Goal: Transaction & Acquisition: Purchase product/service

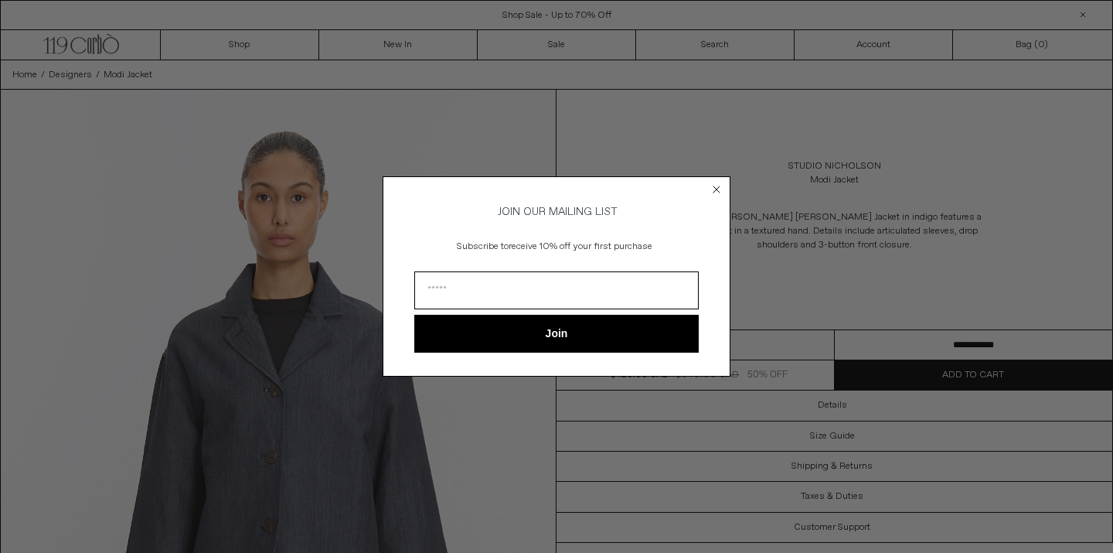
click at [718, 189] on circle "Close dialog" at bounding box center [717, 189] width 15 height 15
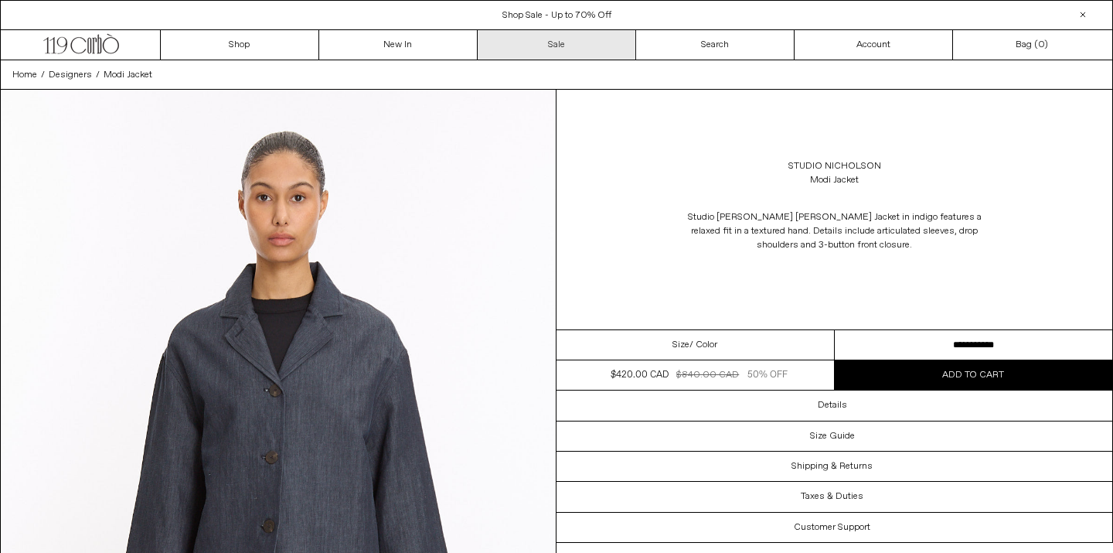
click at [554, 42] on link "Sale" at bounding box center [557, 44] width 159 height 29
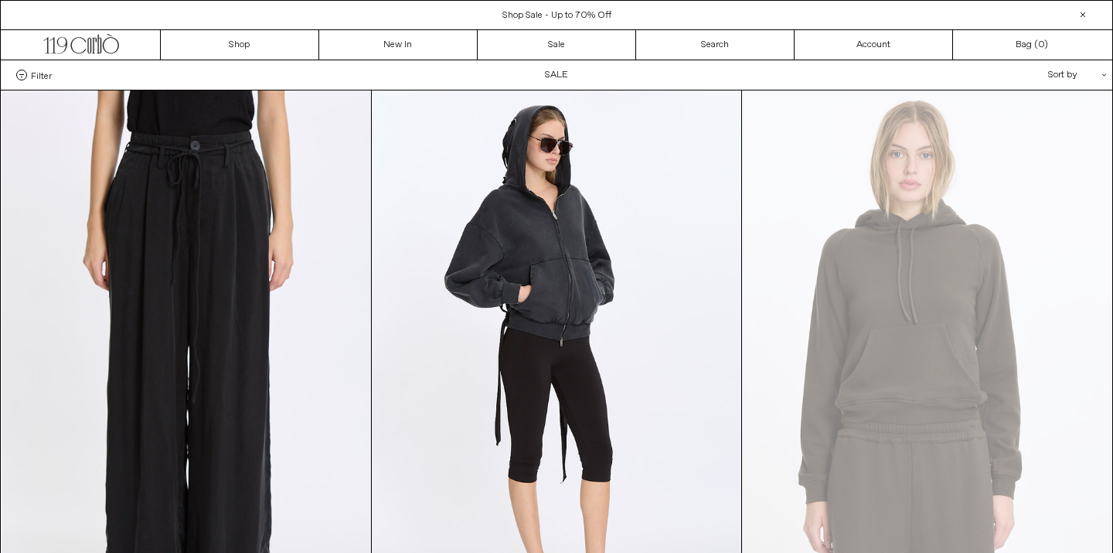
click at [46, 77] on span "Filter" at bounding box center [41, 75] width 21 height 11
click at [0, 0] on select "**********" at bounding box center [0, 0] width 0 height 0
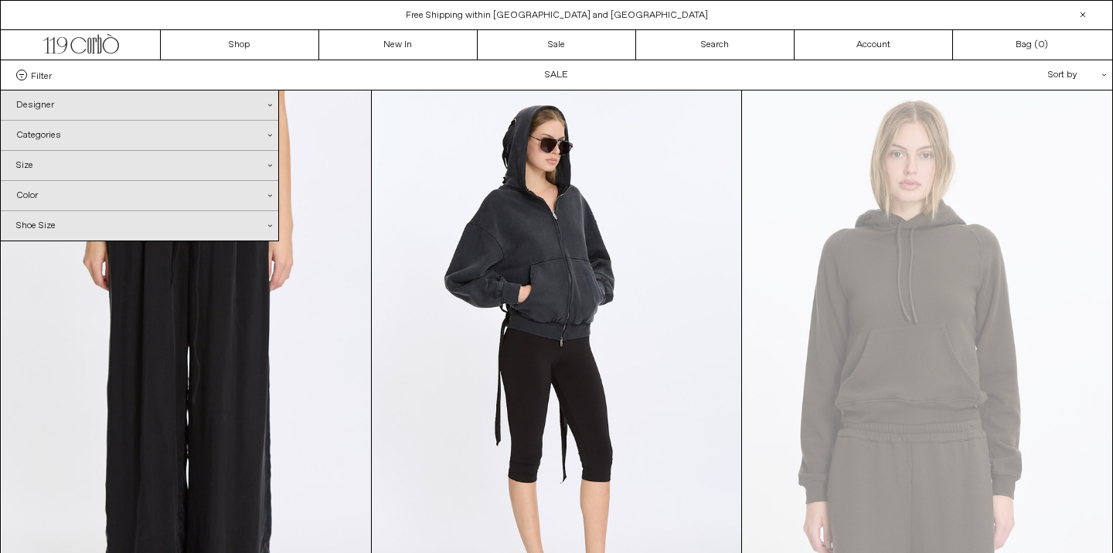
click at [61, 105] on div "Designer .cls-1{fill:#231f20}" at bounding box center [140, 104] width 278 height 29
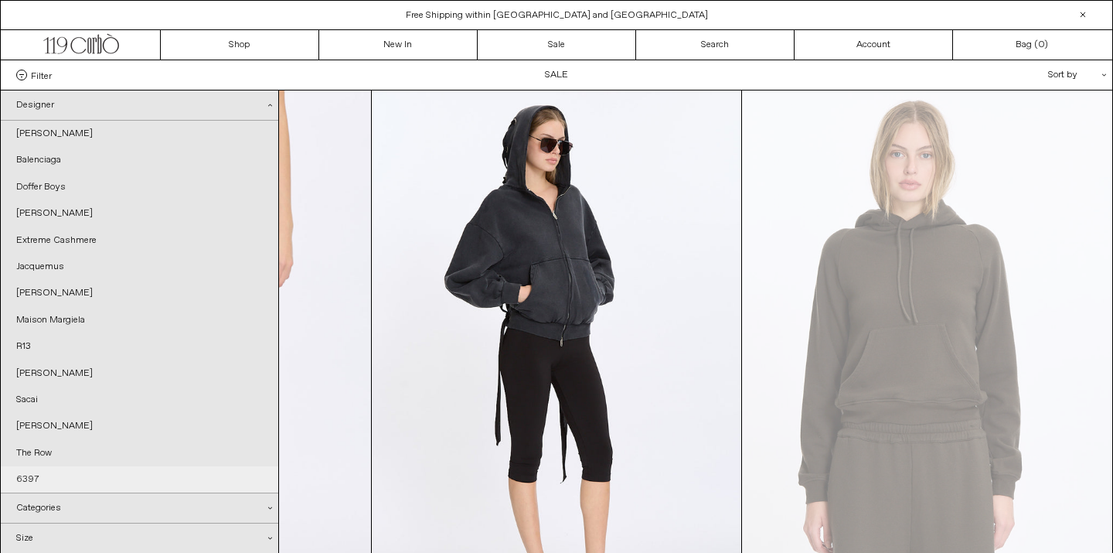
click at [29, 471] on link "6397" at bounding box center [140, 479] width 278 height 26
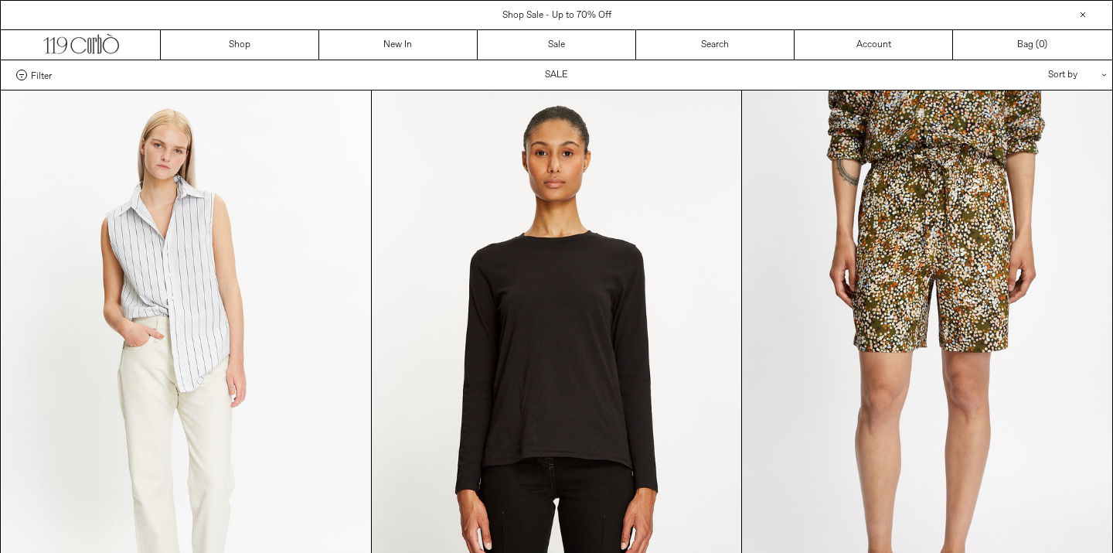
click at [43, 77] on span "Filter" at bounding box center [41, 75] width 21 height 11
click at [0, 0] on select "**********" at bounding box center [0, 0] width 0 height 0
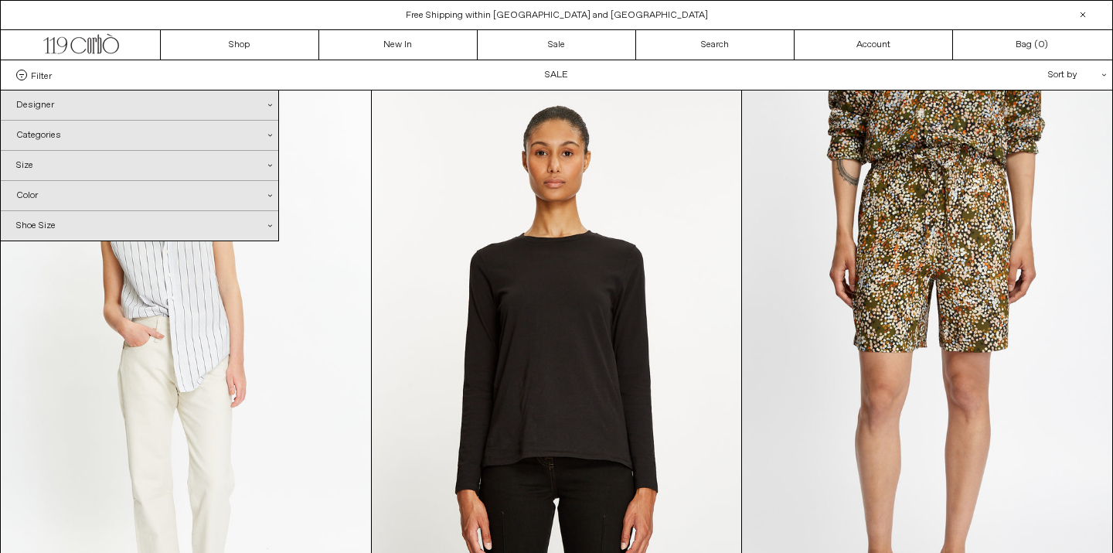
click at [53, 104] on div "Designer .cls-1{fill:#231f20}" at bounding box center [140, 104] width 278 height 29
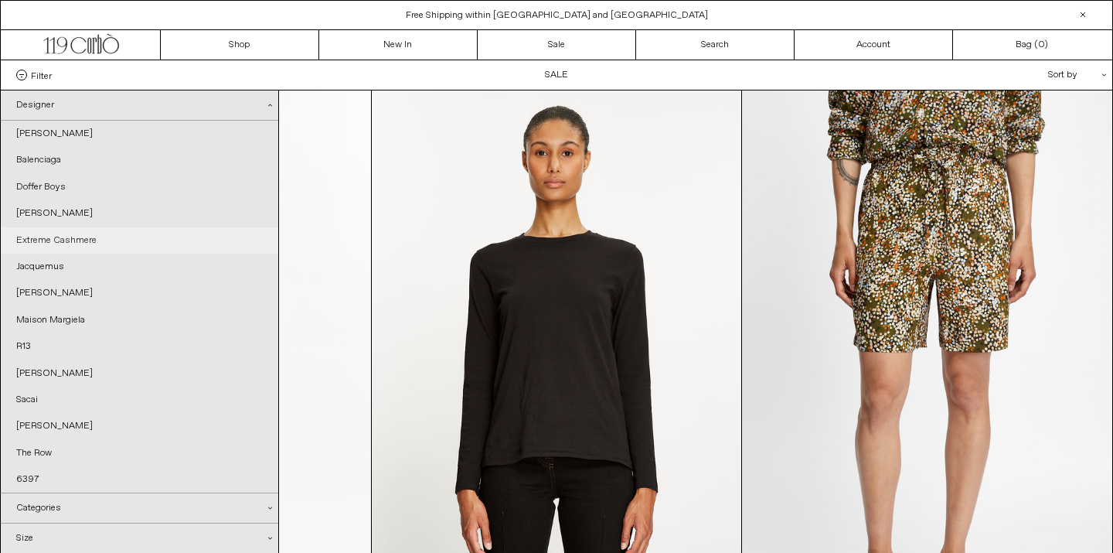
click at [59, 238] on link "Extreme Cashmere" at bounding box center [140, 240] width 278 height 26
click at [59, 188] on link "Doffer Boys" at bounding box center [140, 187] width 278 height 26
click at [530, 13] on span "Shop Sale - Up to 70% Off" at bounding box center [557, 15] width 109 height 12
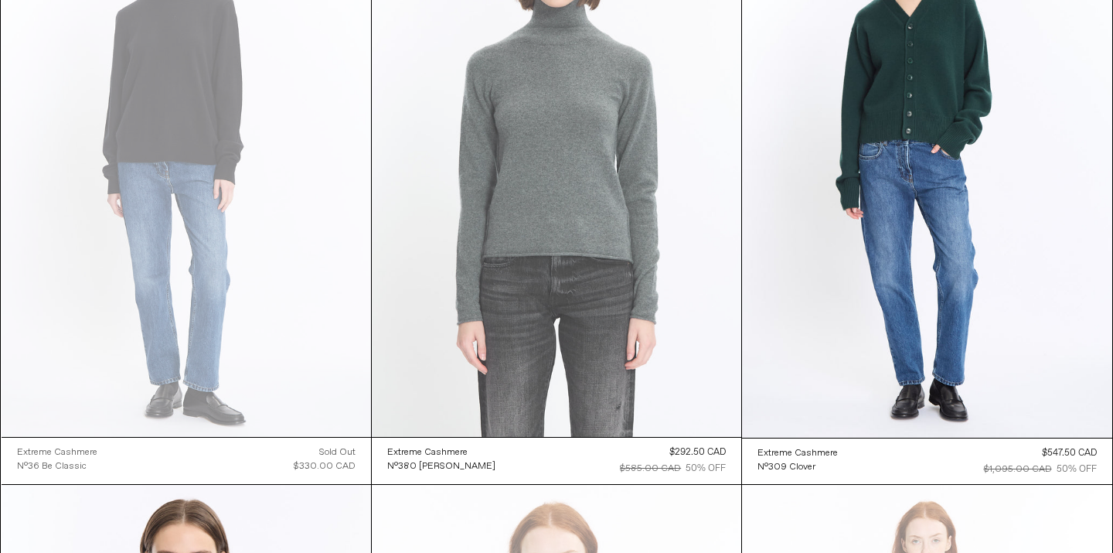
scroll to position [196, 0]
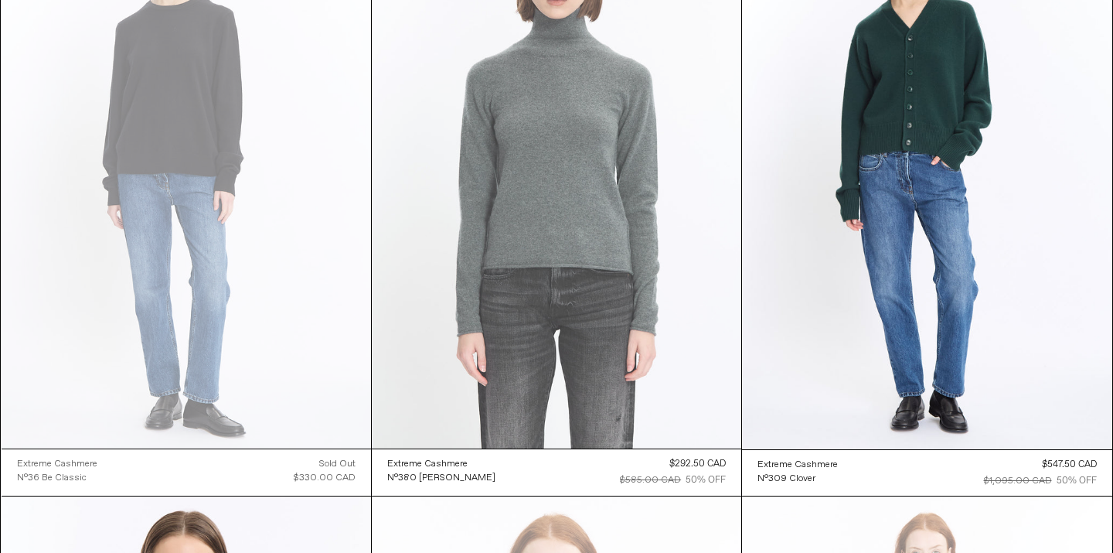
click at [585, 244] on at bounding box center [557, 171] width 370 height 554
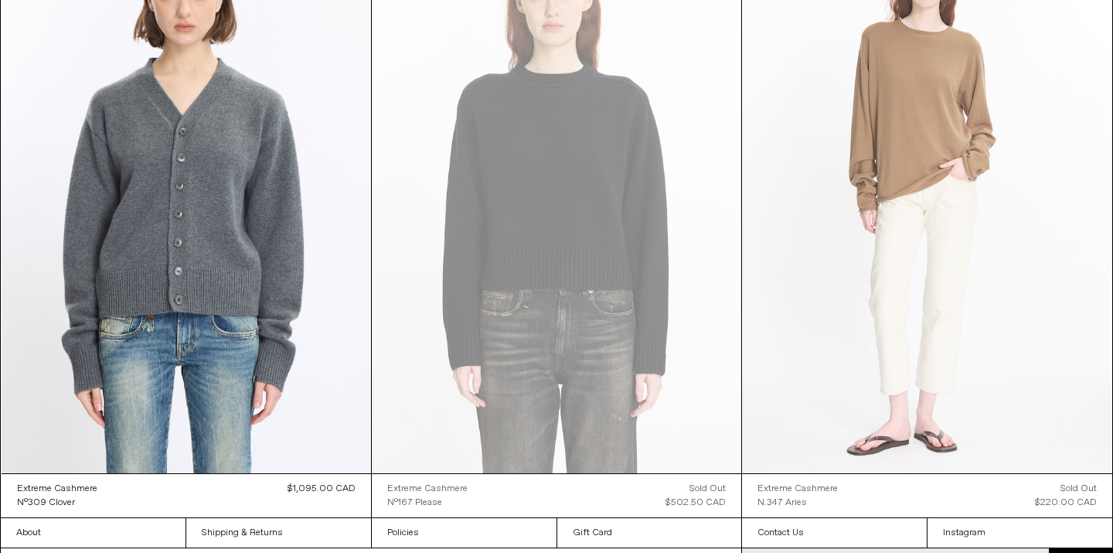
scroll to position [811, 0]
